Goal: Task Accomplishment & Management: Manage account settings

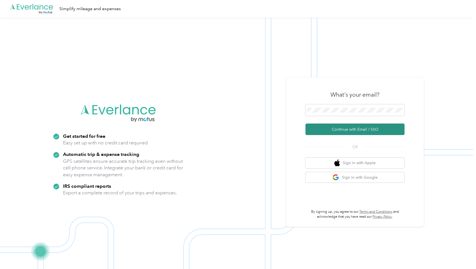
click at [343, 129] on button "Continue with Email / SSO" at bounding box center [354, 130] width 99 height 12
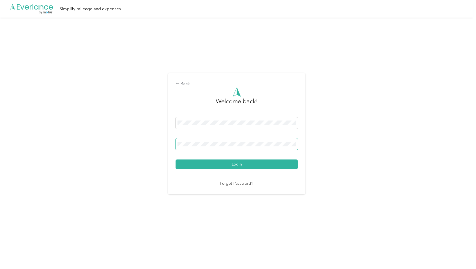
click at [175, 160] on button "Login" at bounding box center [236, 165] width 122 height 10
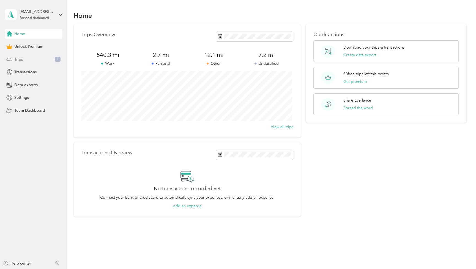
click at [18, 58] on span "Trips" at bounding box center [18, 60] width 9 height 6
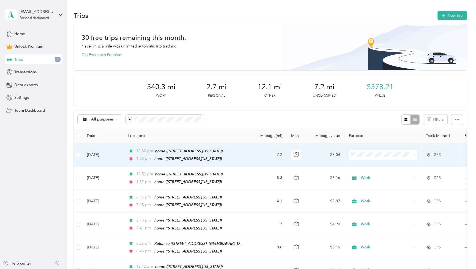
click at [100, 152] on td "[DATE]" at bounding box center [102, 155] width 41 height 23
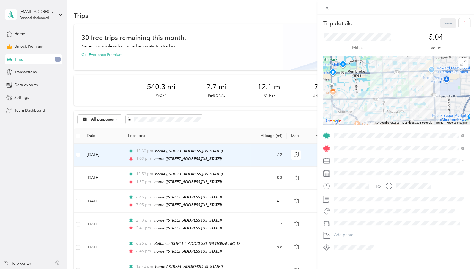
click at [342, 170] on span "Work" at bounding box center [339, 168] width 9 height 5
click at [443, 21] on button "Save" at bounding box center [448, 23] width 16 height 10
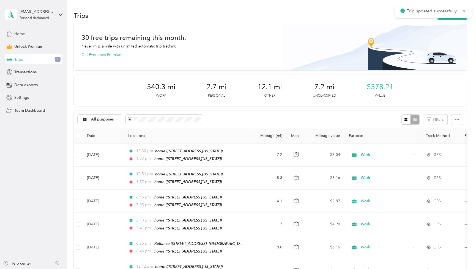
click at [17, 33] on span "Home" at bounding box center [19, 34] width 11 height 6
